Goal: Task Accomplishment & Management: Complete application form

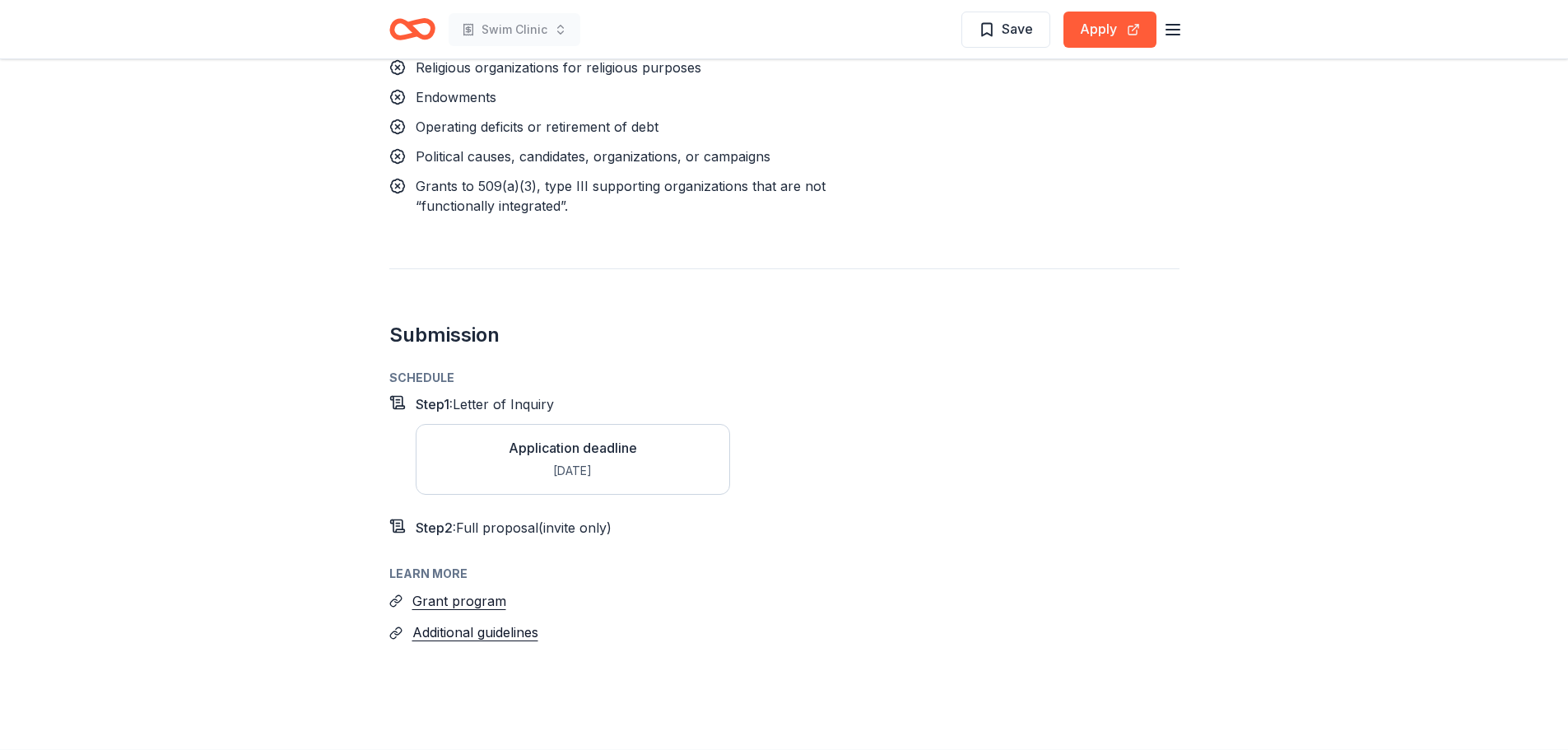
scroll to position [1742, 0]
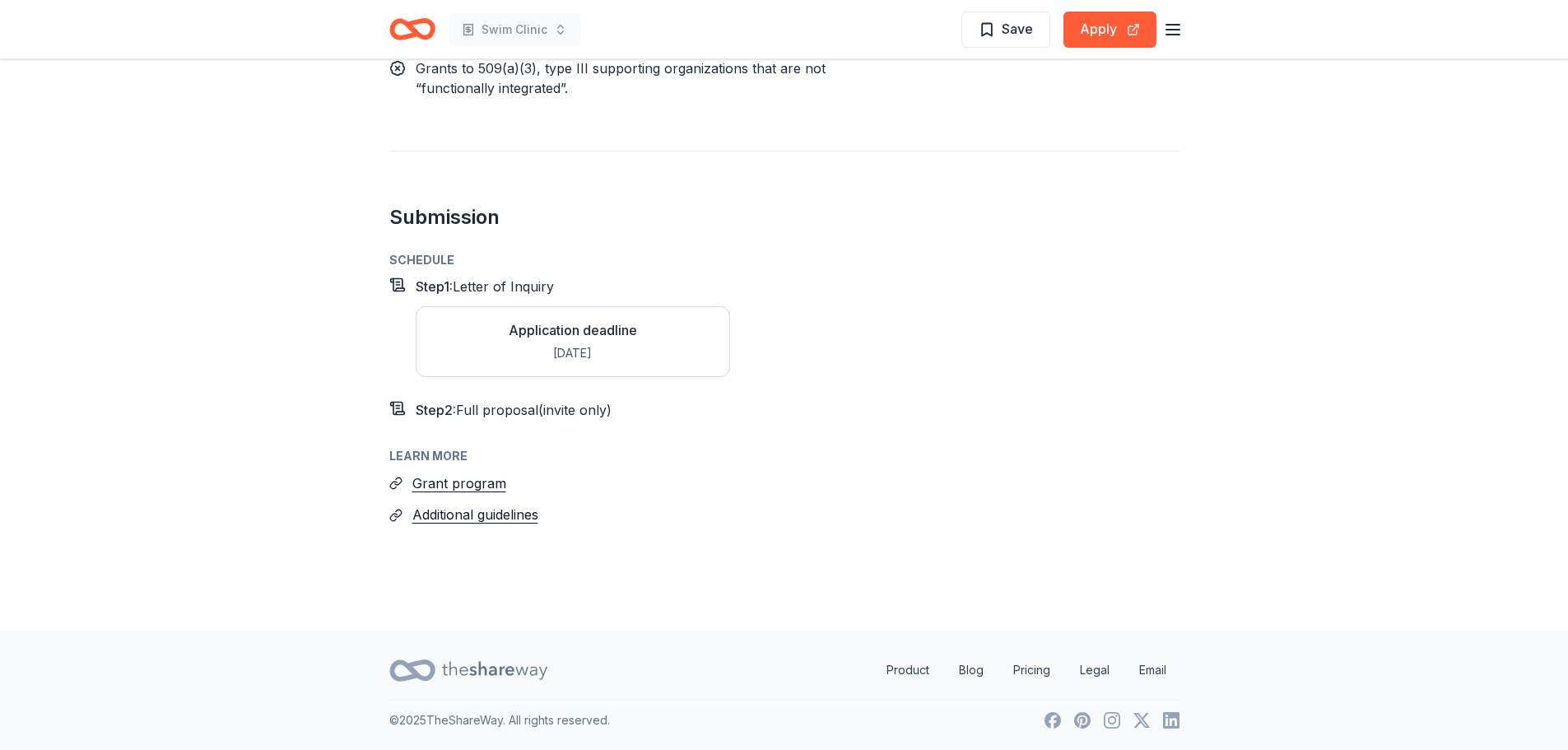
click at [538, 328] on div "Application deadline" at bounding box center [572, 330] width 129 height 20
click at [436, 284] on span "Step 1 :" at bounding box center [434, 286] width 37 height 17
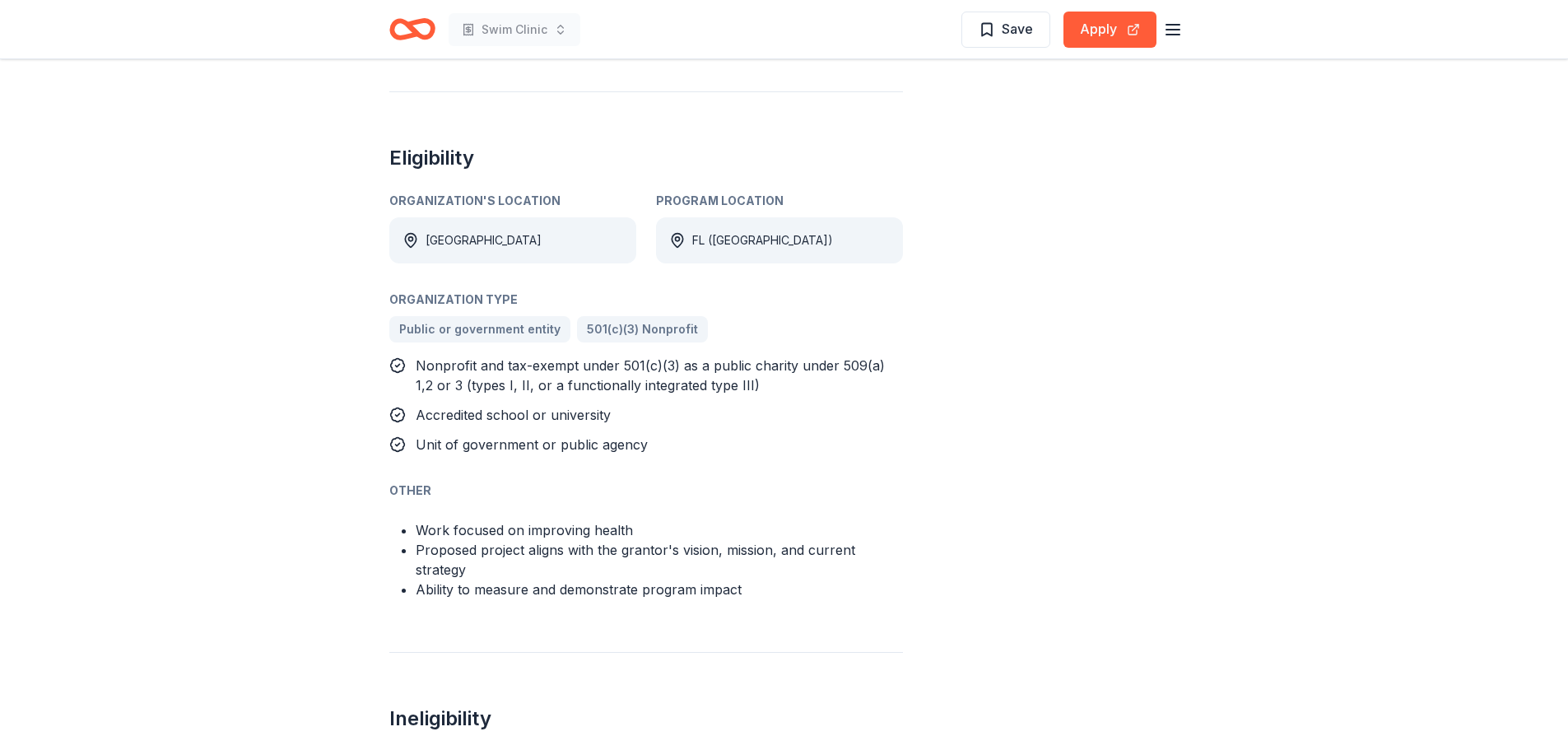
scroll to position [755, 0]
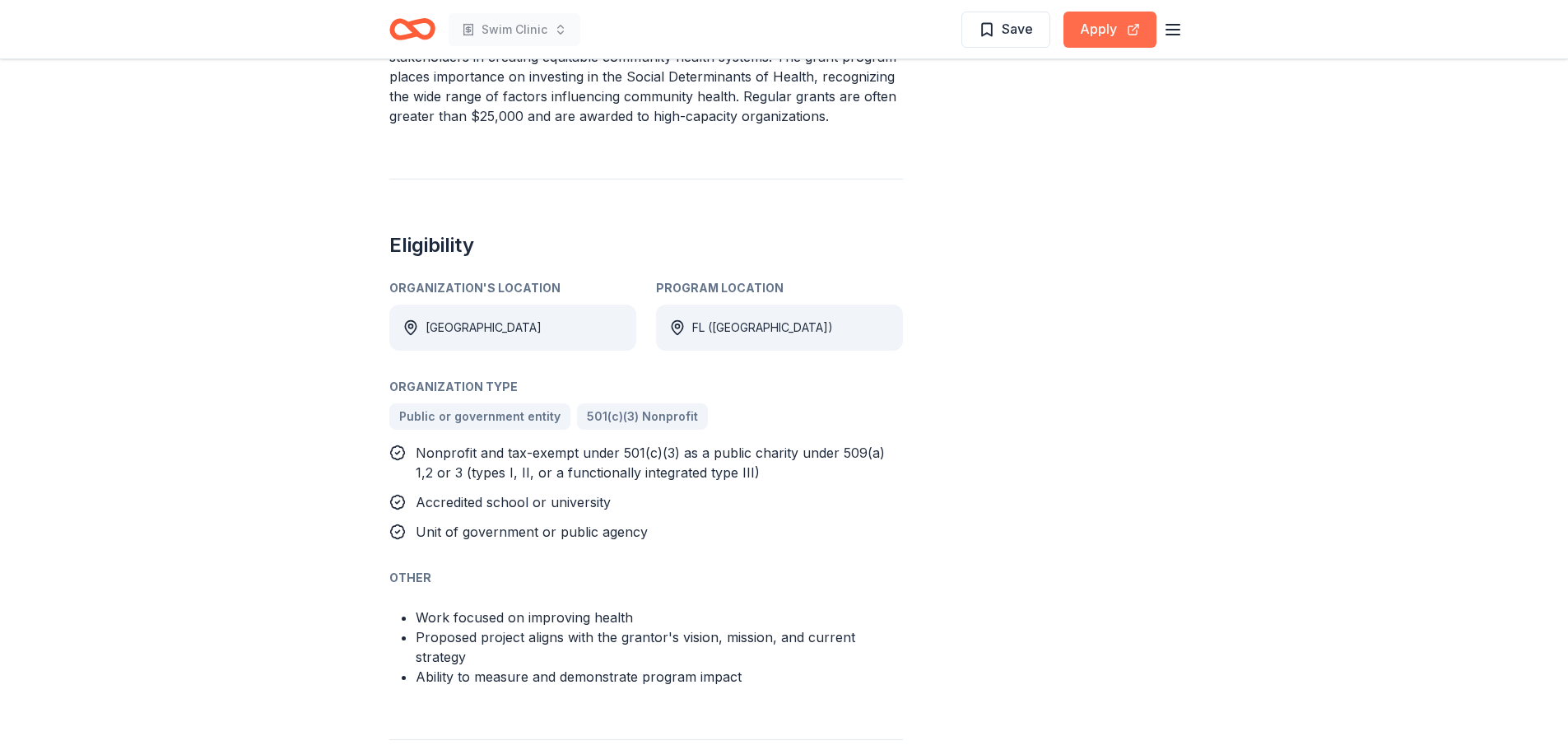
click at [1116, 22] on button "Apply" at bounding box center [1110, 29] width 93 height 36
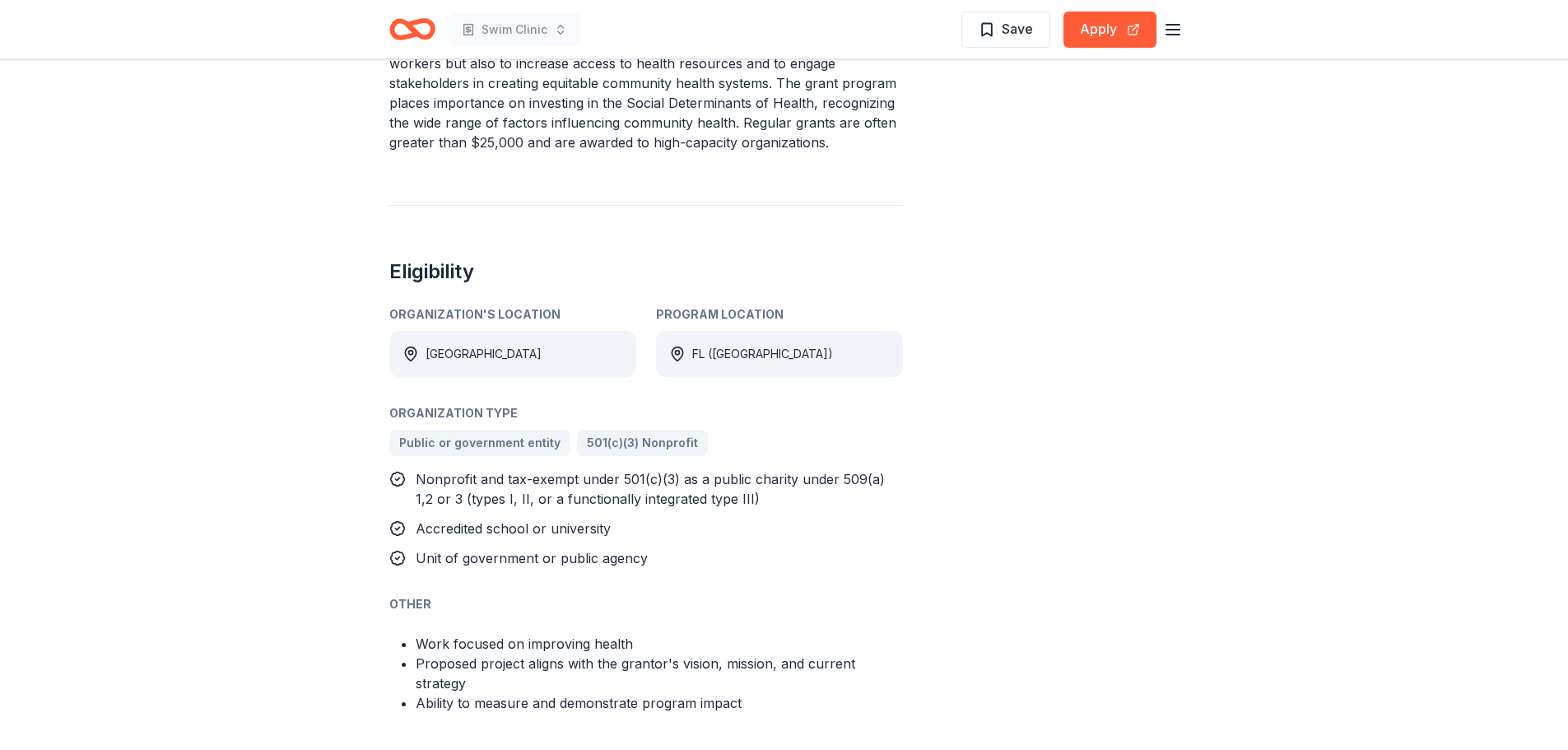
scroll to position [824, 0]
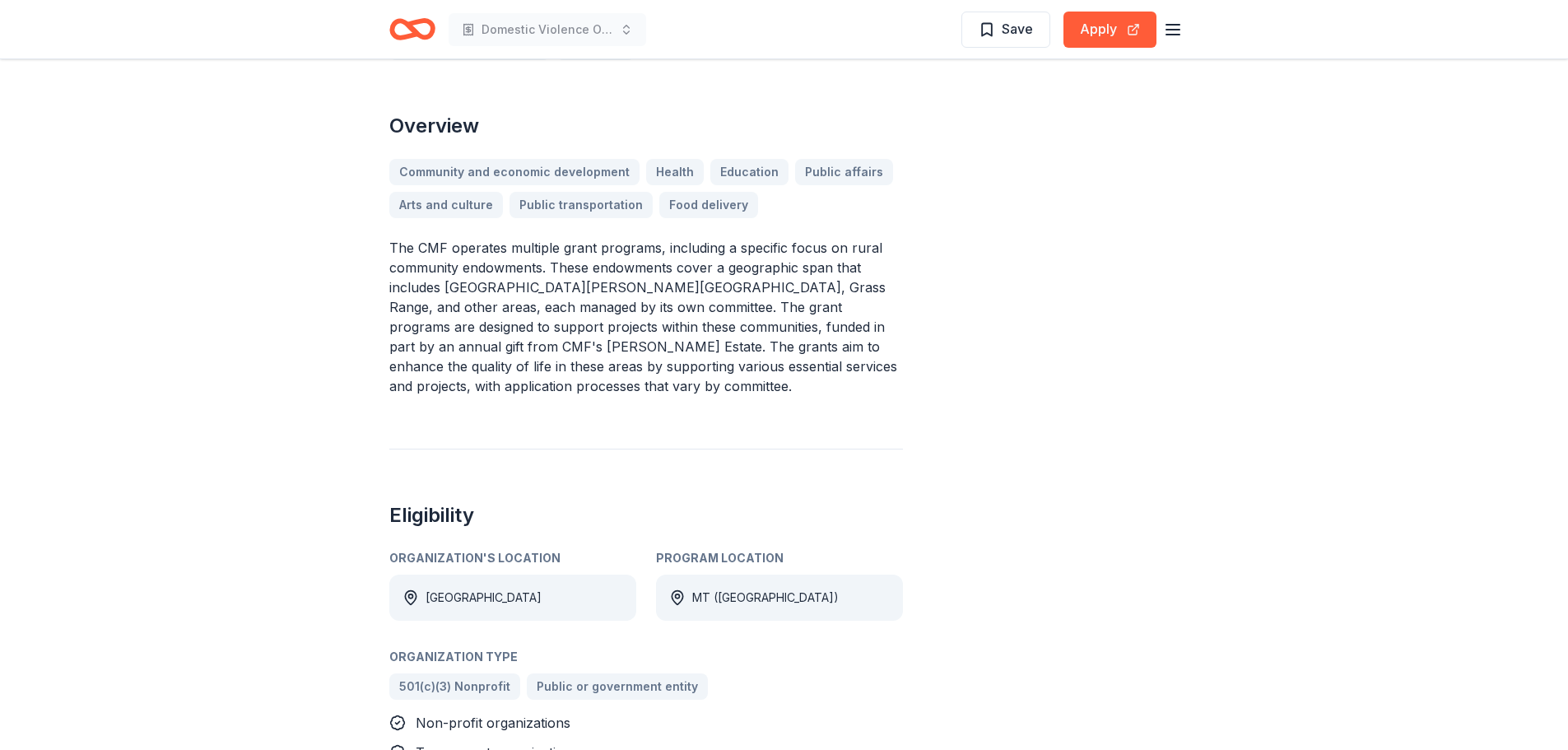
scroll to position [494, 0]
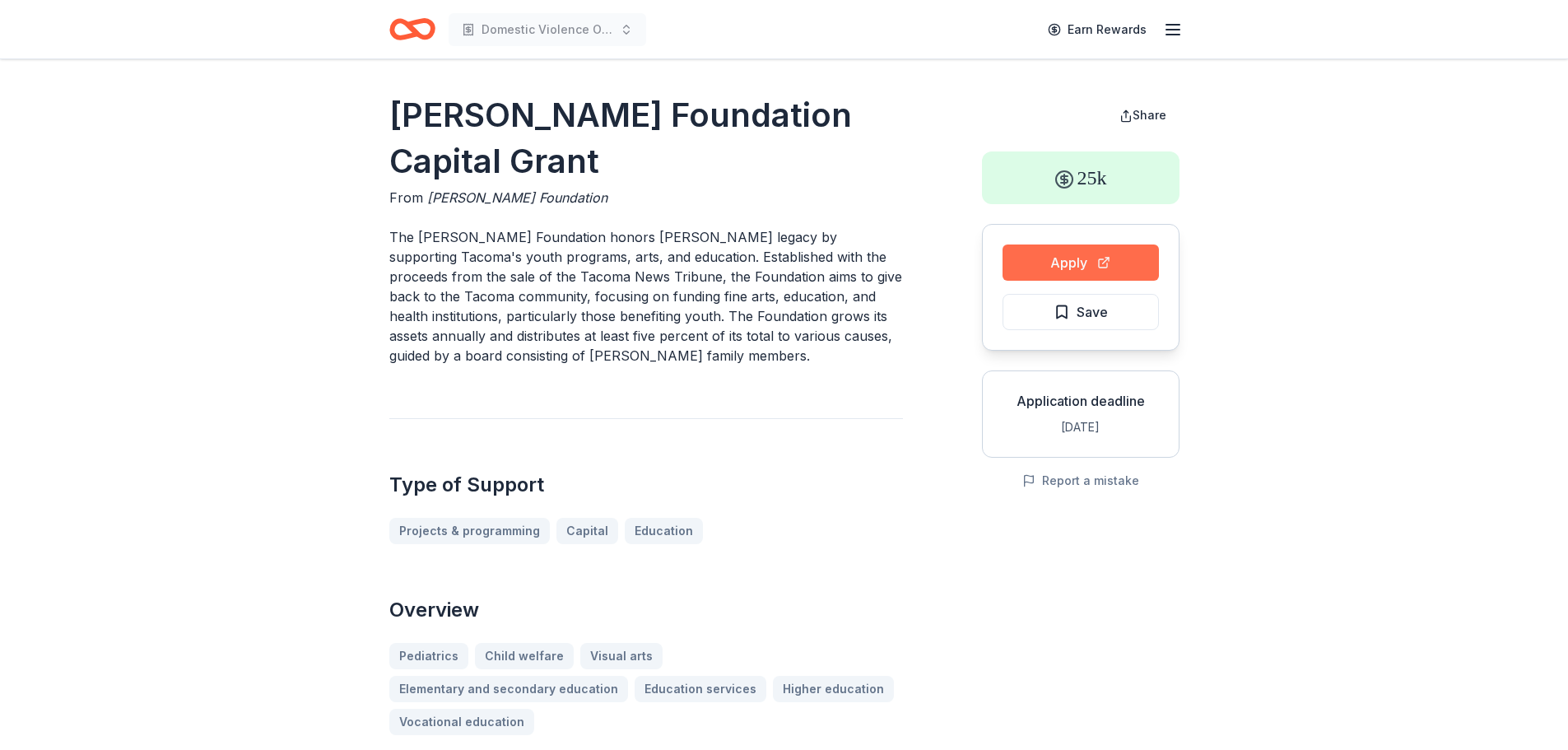
click at [1047, 263] on button "Apply" at bounding box center [1081, 262] width 157 height 36
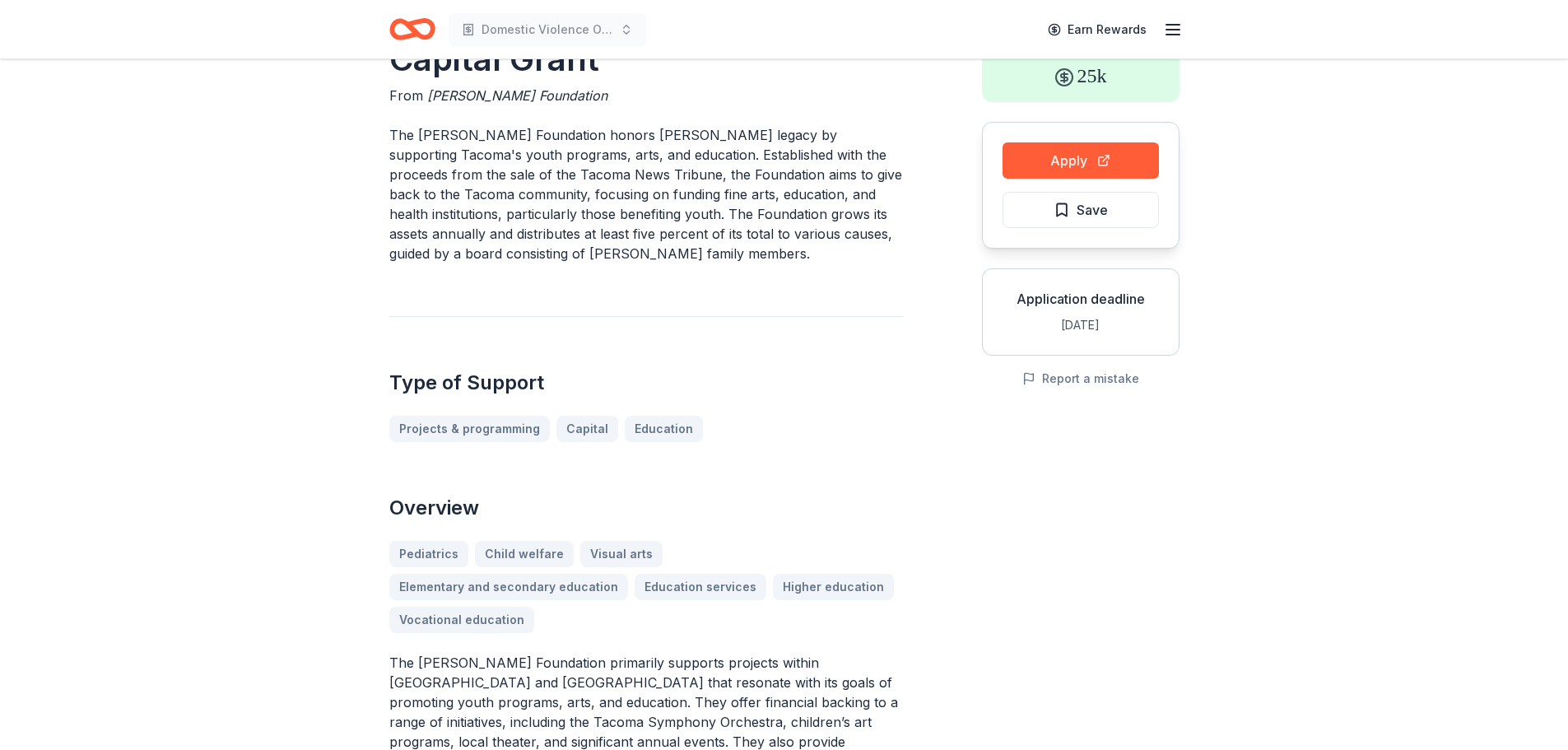
scroll to position [247, 0]
